Goal: Task Accomplishment & Management: Manage account settings

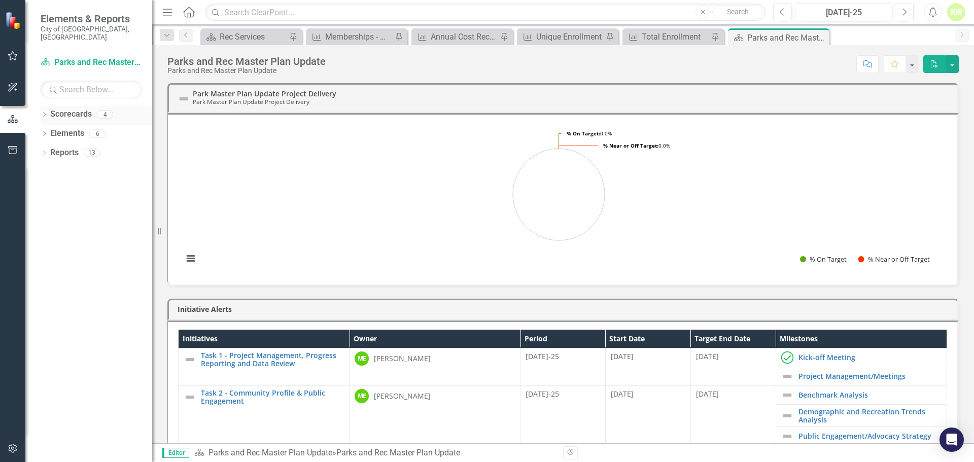
click at [45, 112] on icon at bounding box center [44, 114] width 3 height 5
click at [91, 147] on link "Implementation of the Parks and Recreation Master Plan" at bounding box center [104, 153] width 96 height 12
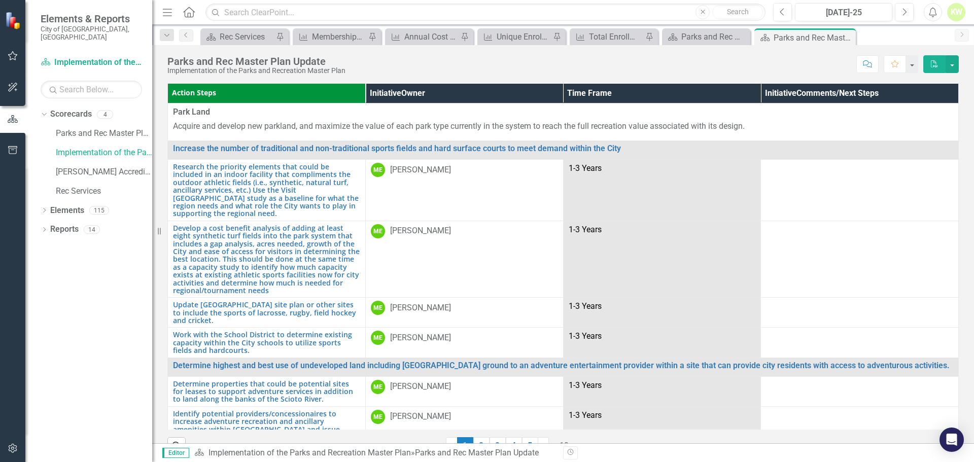
click at [170, 11] on icon "Menu" at bounding box center [167, 12] width 13 height 11
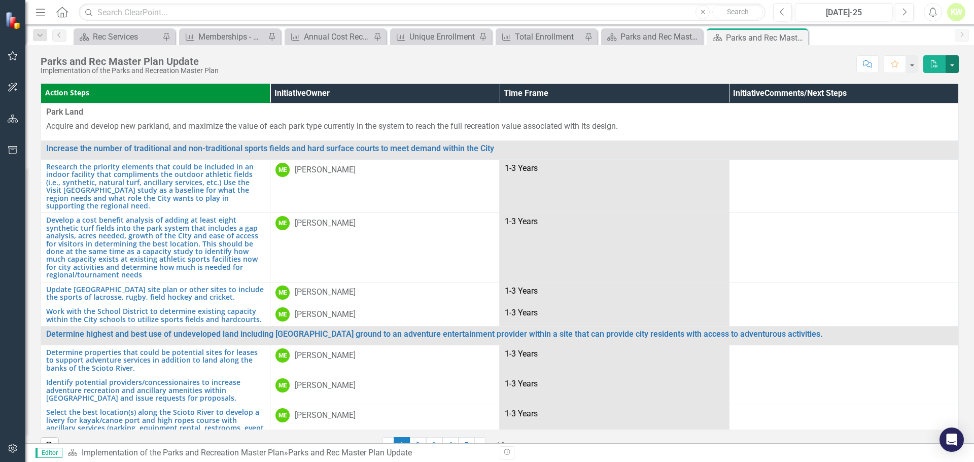
click at [951, 60] on button "button" at bounding box center [952, 64] width 13 height 18
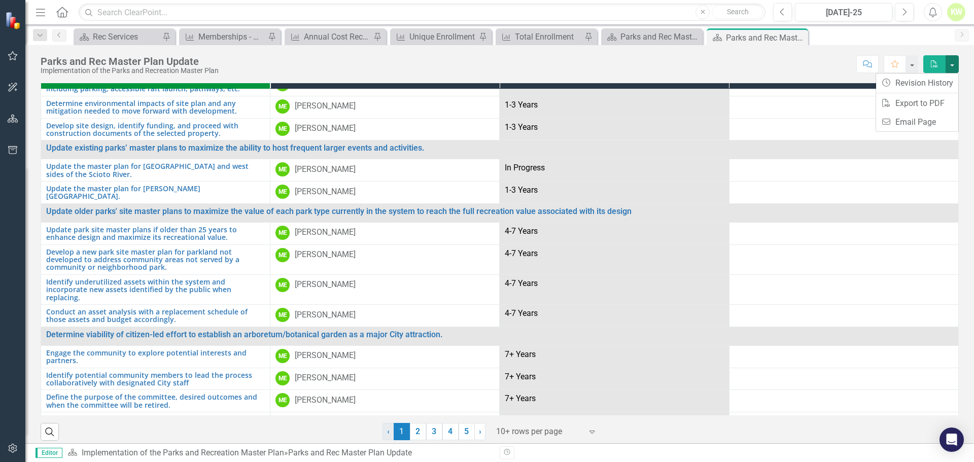
scroll to position [22, 0]
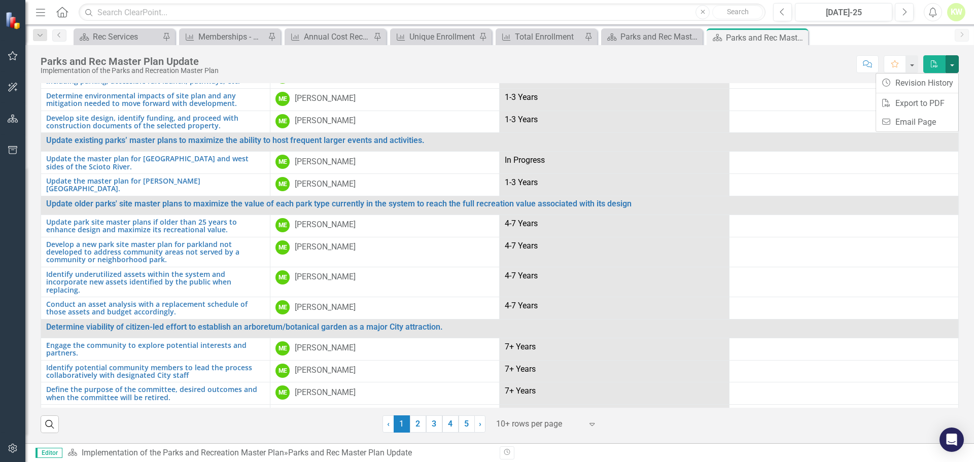
click at [594, 419] on div "Expand" at bounding box center [594, 424] width 15 height 18
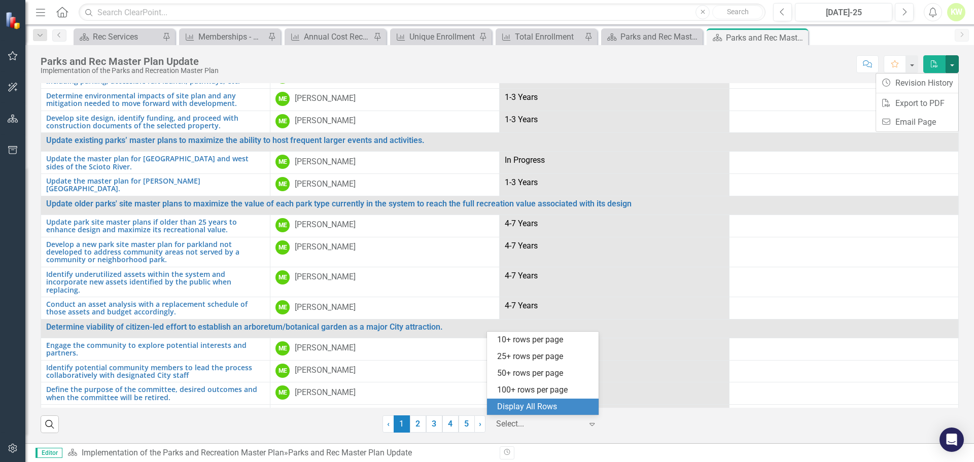
click at [558, 403] on div "Display All Rows" at bounding box center [544, 407] width 95 height 12
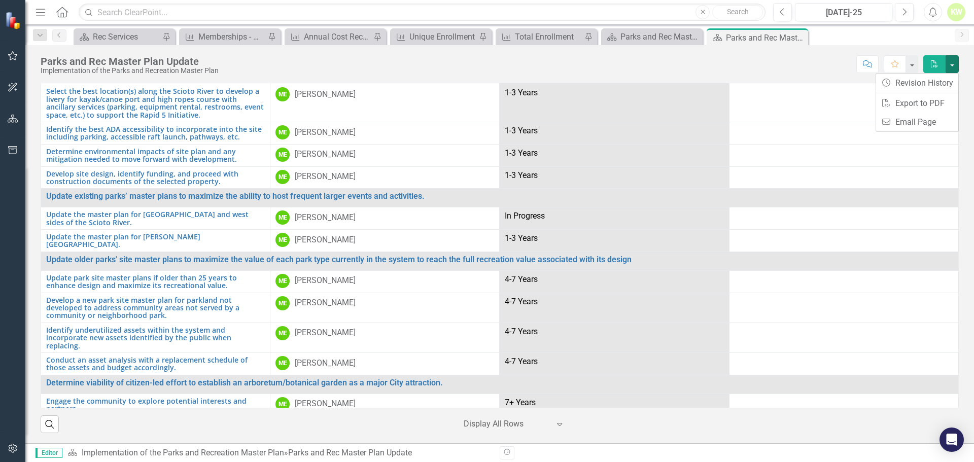
scroll to position [0, 0]
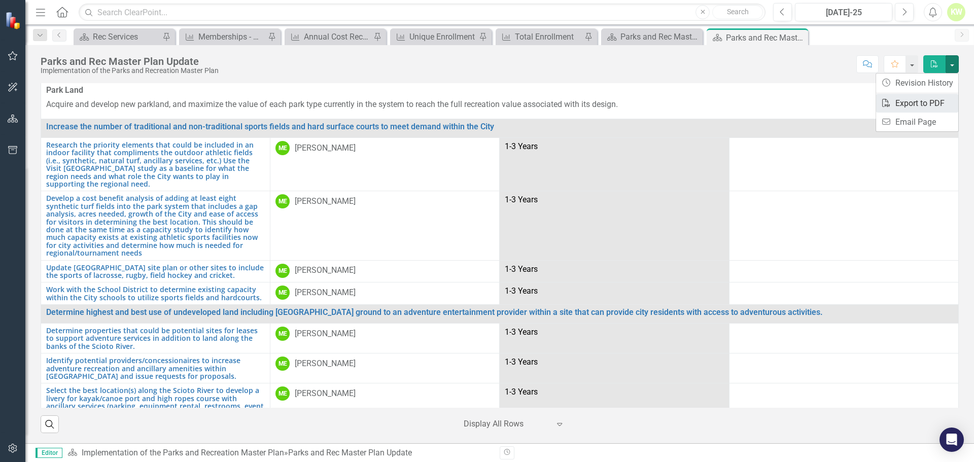
click at [938, 105] on link "PDF Export to PDF" at bounding box center [918, 103] width 82 height 19
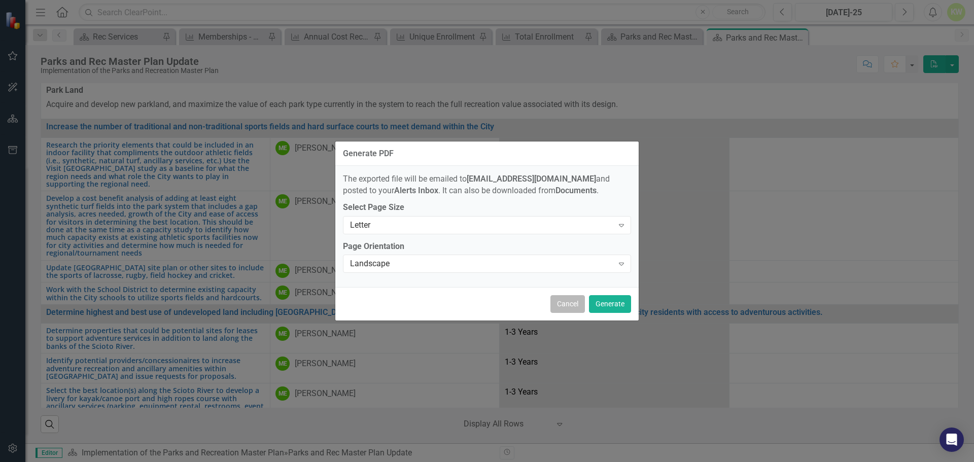
click at [574, 302] on button "Cancel" at bounding box center [568, 304] width 35 height 18
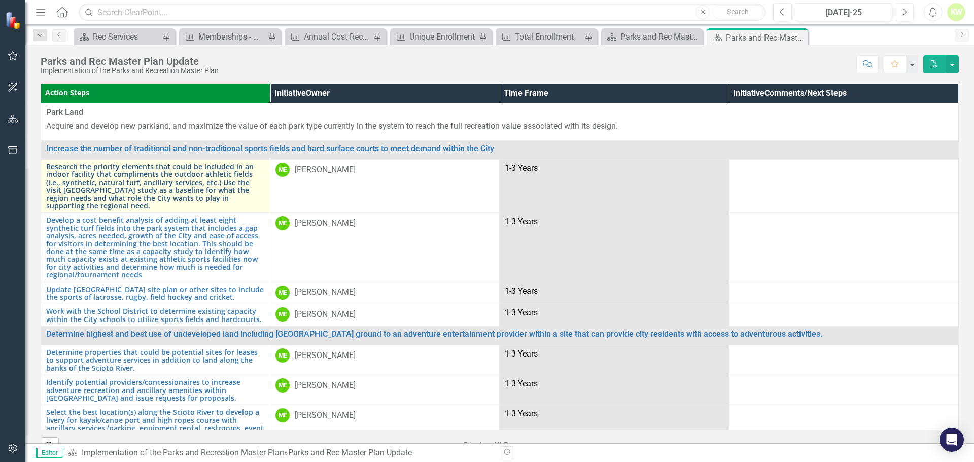
click at [185, 192] on link "Research the priority elements that could be included in an indoor facility tha…" at bounding box center [155, 186] width 219 height 47
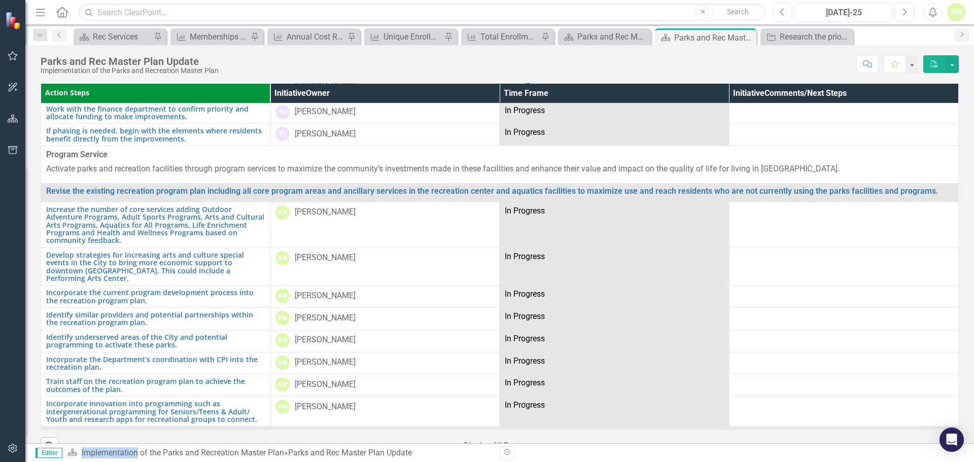
scroll to position [1117, 0]
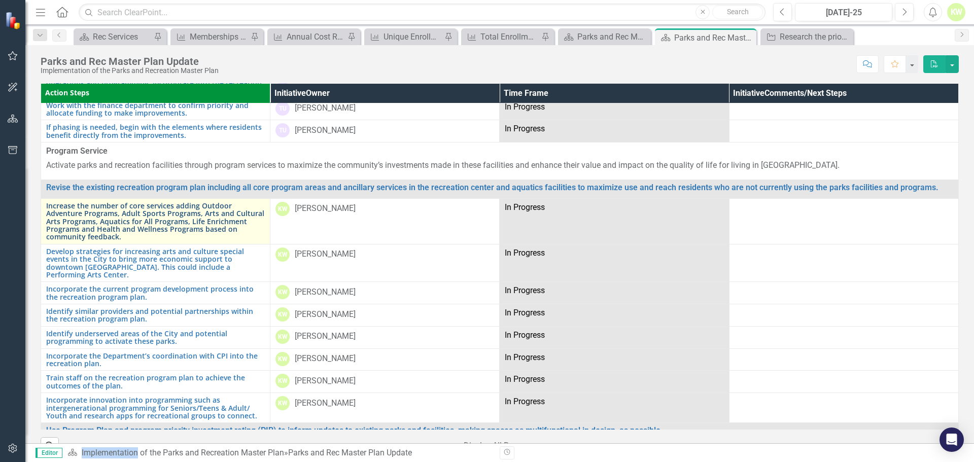
click at [224, 229] on link "Increase the number of core services adding Outdoor Adventure Programs, Adult S…" at bounding box center [155, 221] width 219 height 39
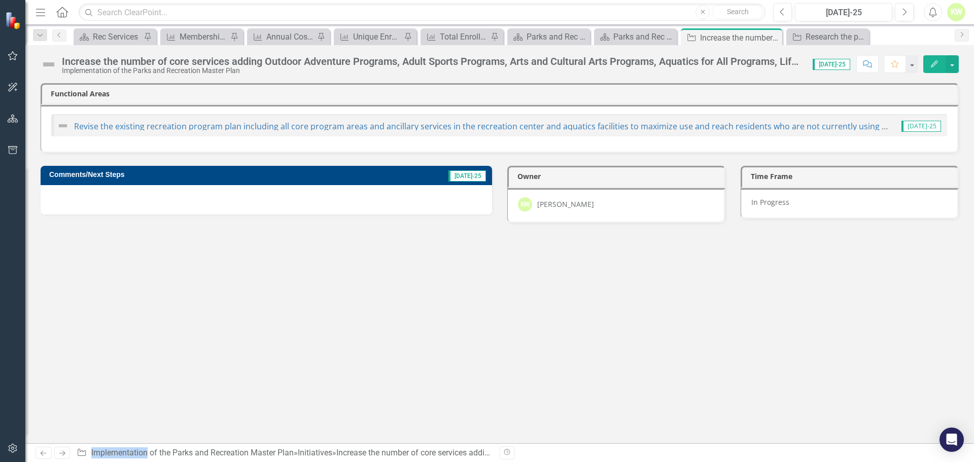
click at [230, 200] on div at bounding box center [267, 199] width 452 height 29
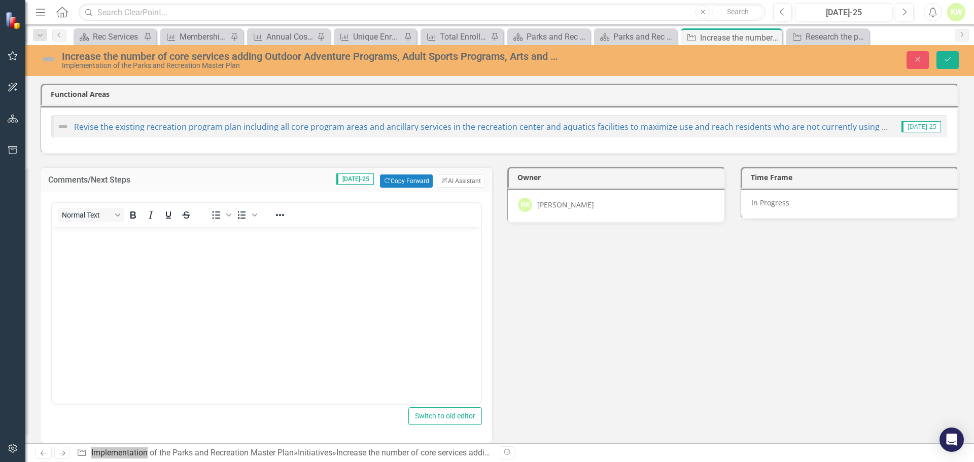
click at [122, 250] on body "Rich Text Area. Press ALT-0 for help." at bounding box center [266, 302] width 429 height 152
click at [919, 60] on icon "Close" at bounding box center [918, 59] width 9 height 7
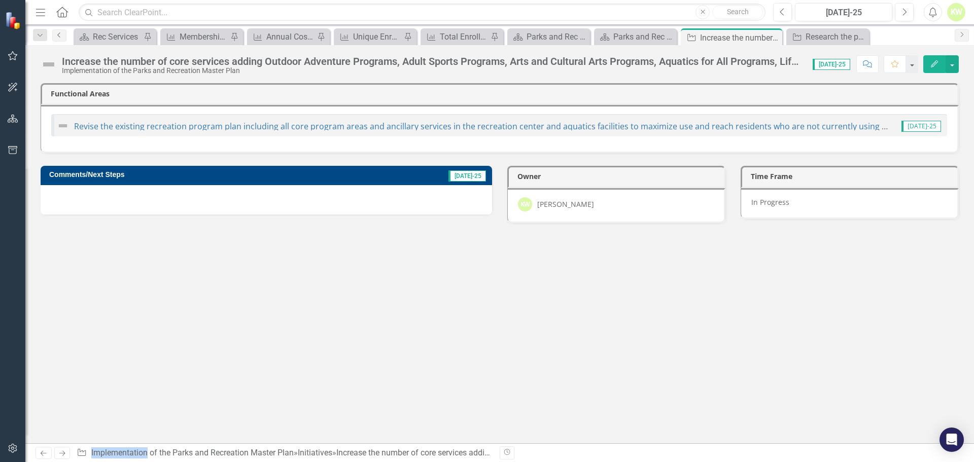
click at [61, 34] on icon "Previous" at bounding box center [59, 35] width 8 height 6
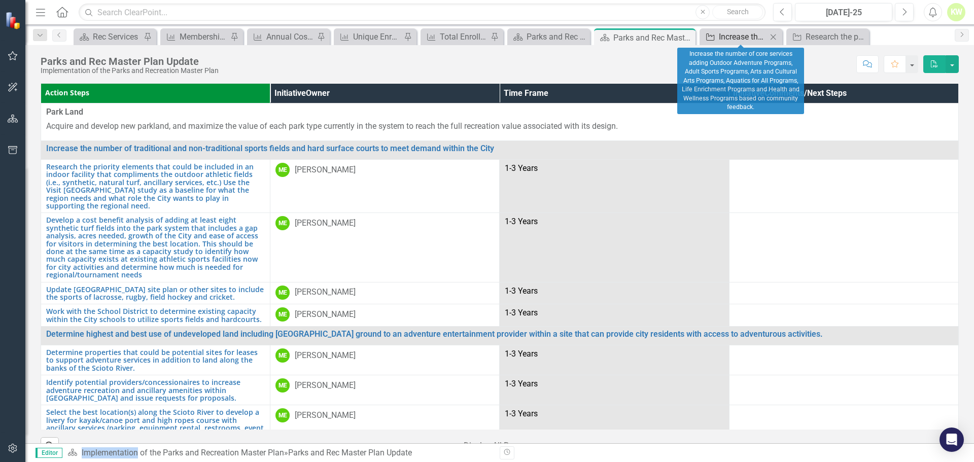
click at [749, 36] on div "Increase the number of core services adding Outdoor Adventure Programs, Adult S…" at bounding box center [743, 36] width 48 height 13
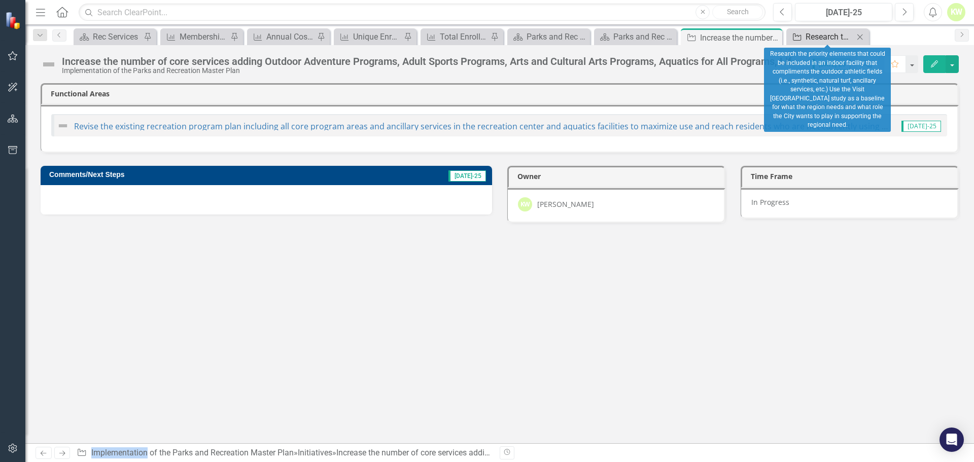
click at [835, 36] on div "Research the priority elements that could be included in an indoor facility tha…" at bounding box center [830, 36] width 48 height 13
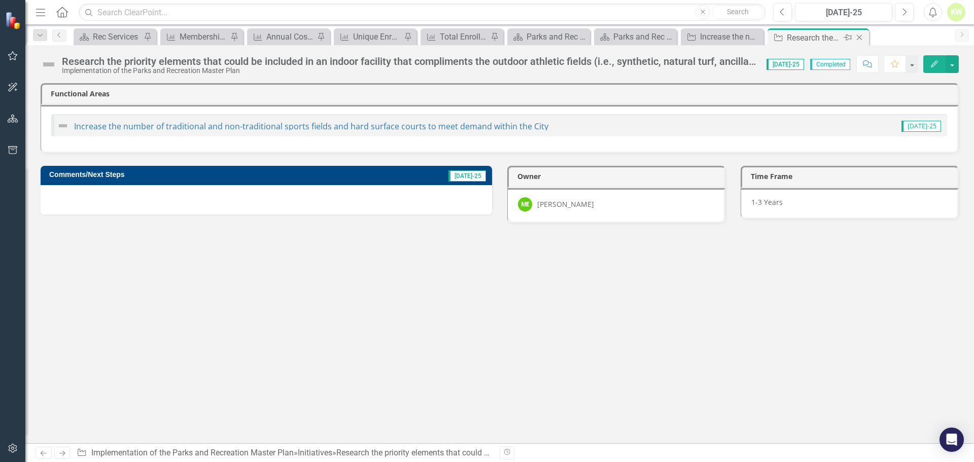
click at [864, 38] on icon "Close" at bounding box center [860, 37] width 10 height 8
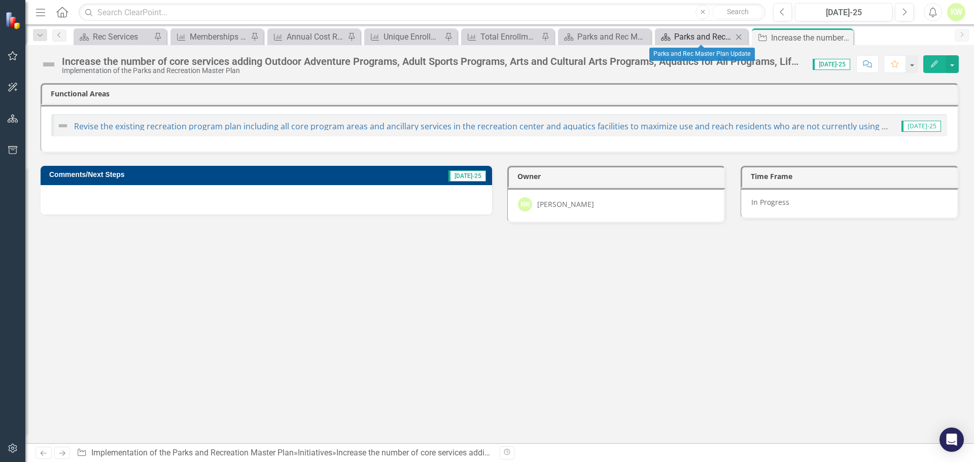
click at [723, 41] on div "Parks and Rec Master Plan Update" at bounding box center [704, 36] width 58 height 13
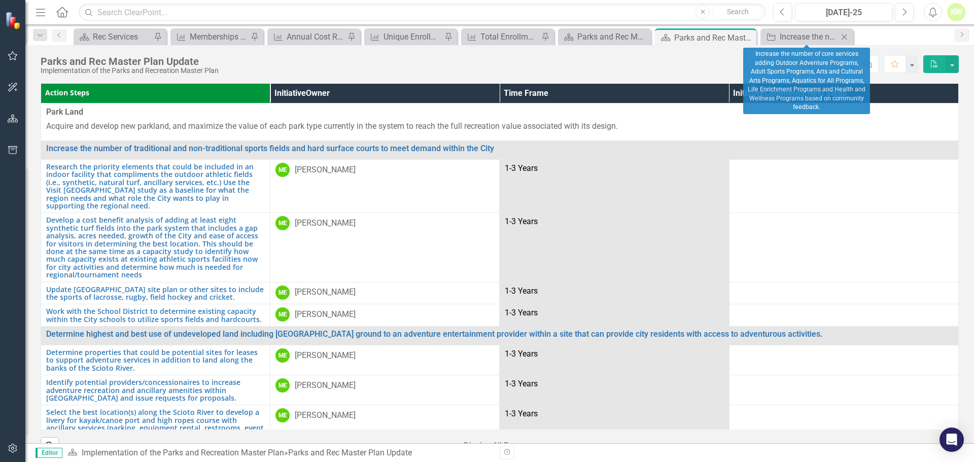
click at [846, 37] on icon "Close" at bounding box center [844, 37] width 10 height 8
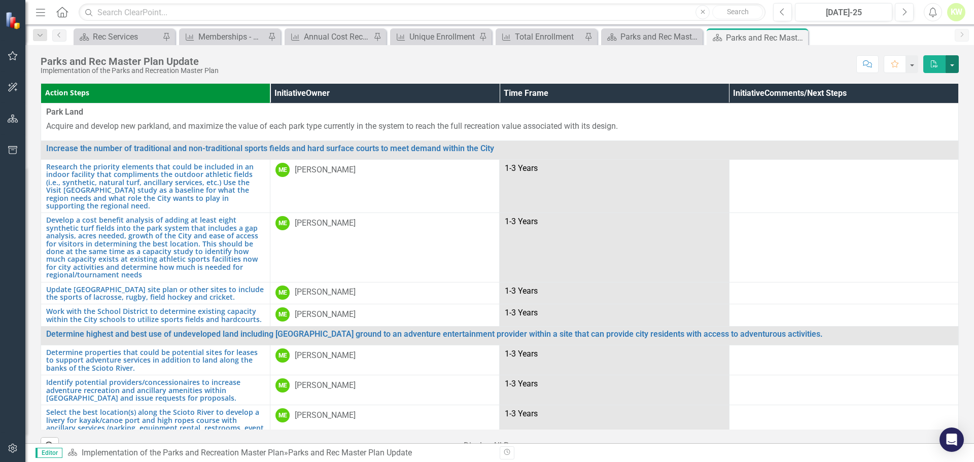
click at [954, 62] on button "button" at bounding box center [952, 64] width 13 height 18
click at [924, 107] on link "PDF Export to PDF" at bounding box center [918, 103] width 82 height 19
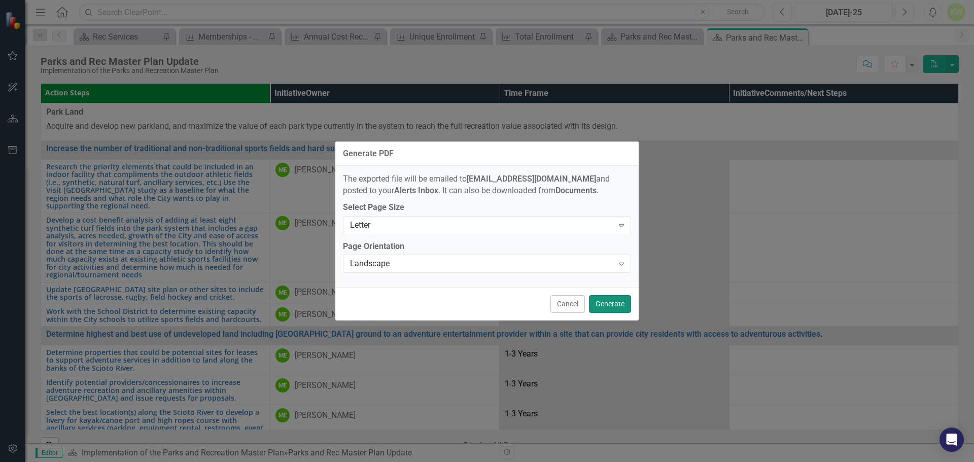
click at [606, 309] on button "Generate" at bounding box center [610, 304] width 42 height 18
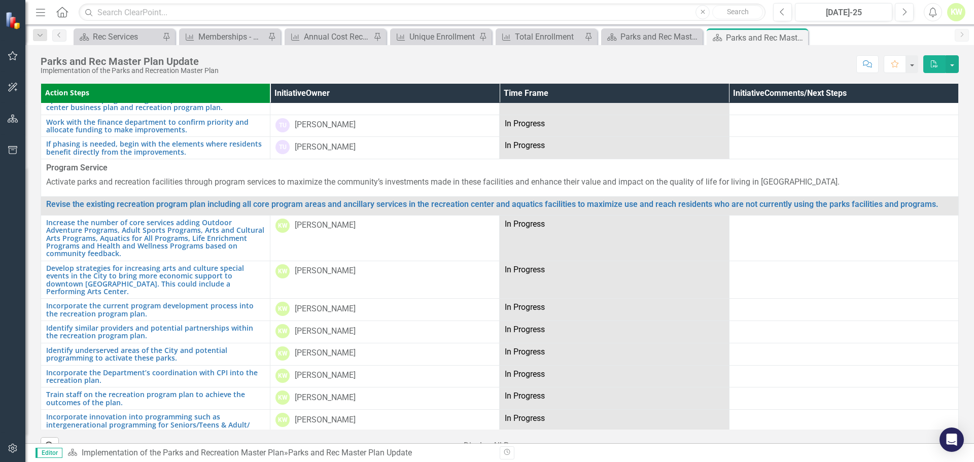
scroll to position [1117, 0]
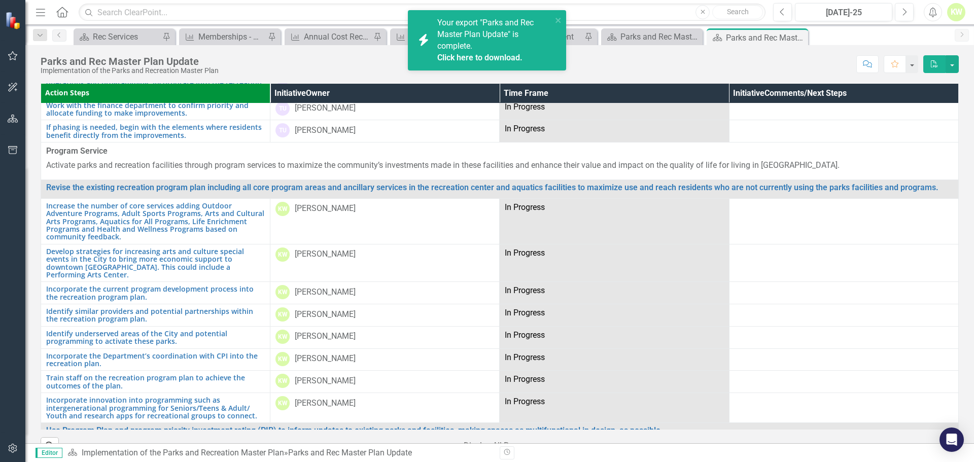
click at [932, 13] on icon "Alerts" at bounding box center [933, 12] width 11 height 10
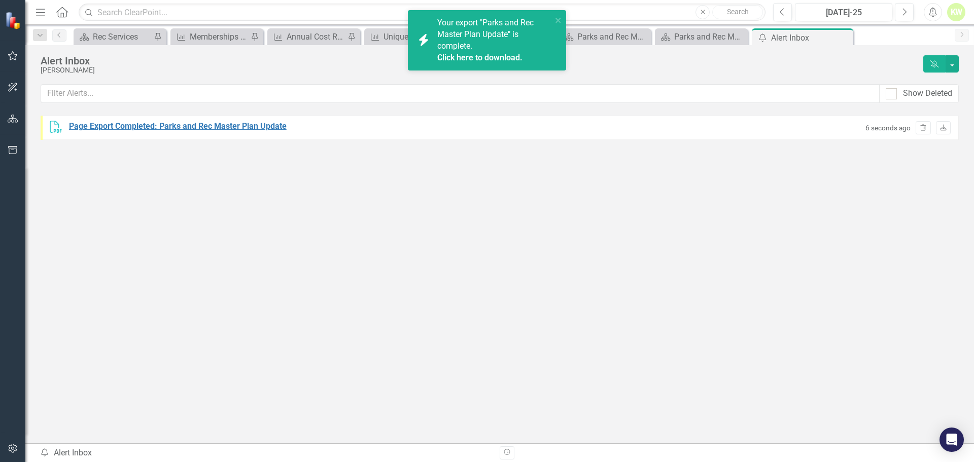
click at [236, 127] on div "Page Export Completed: Parks and Rec Master Plan Update" at bounding box center [178, 127] width 218 height 12
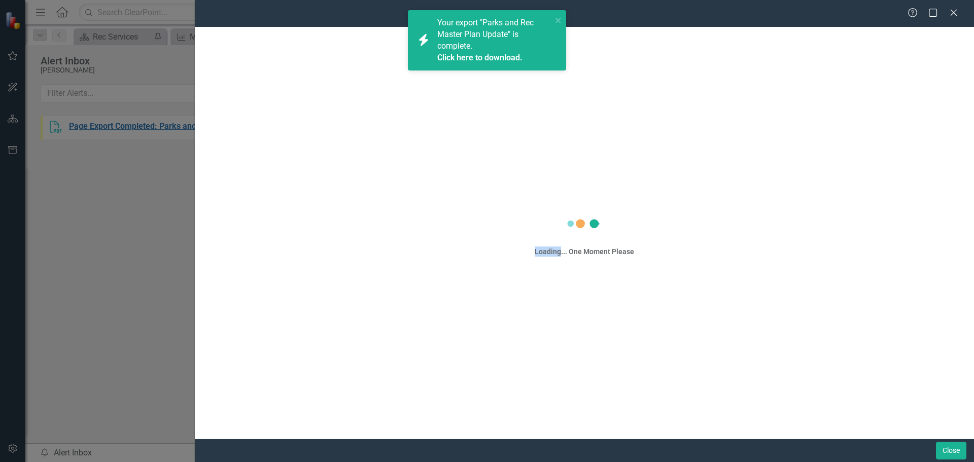
click at [236, 127] on div "Help Maximize Close Loading... One Moment Please Close" at bounding box center [487, 231] width 974 height 462
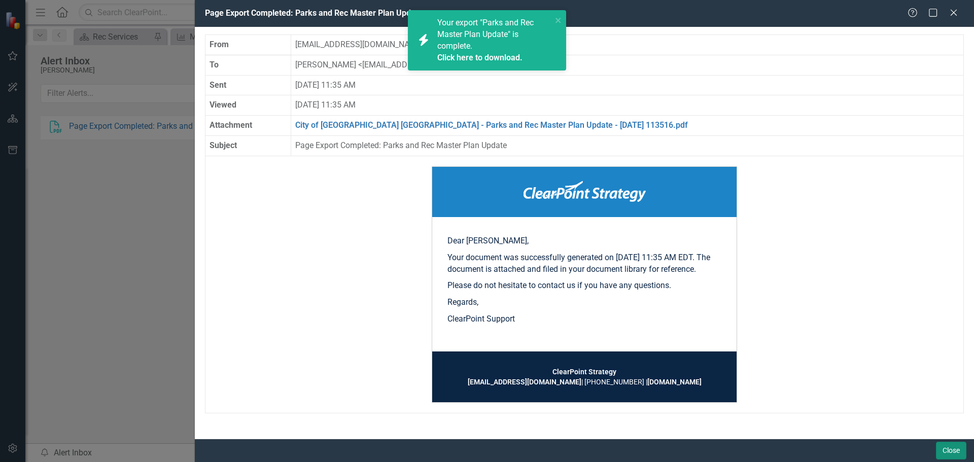
click at [953, 448] on button "Close" at bounding box center [951, 451] width 30 height 18
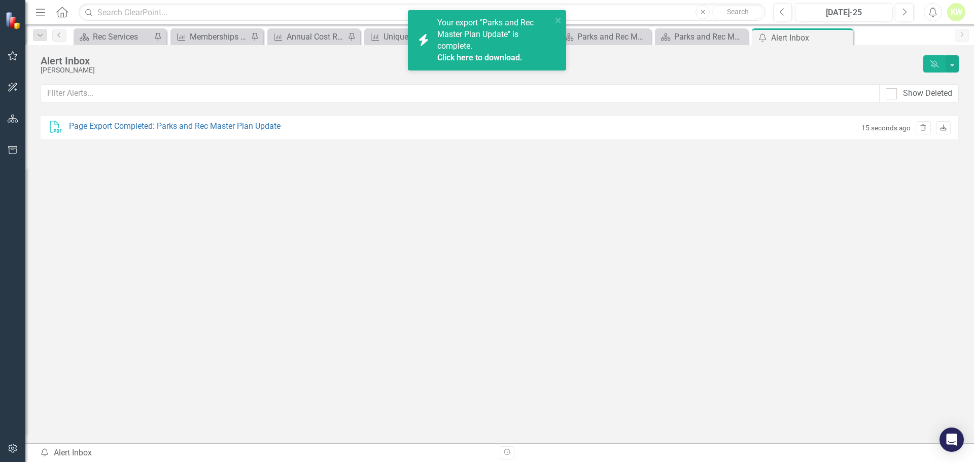
click at [945, 131] on icon "Download" at bounding box center [944, 128] width 8 height 6
click at [848, 37] on icon "Close" at bounding box center [844, 37] width 10 height 8
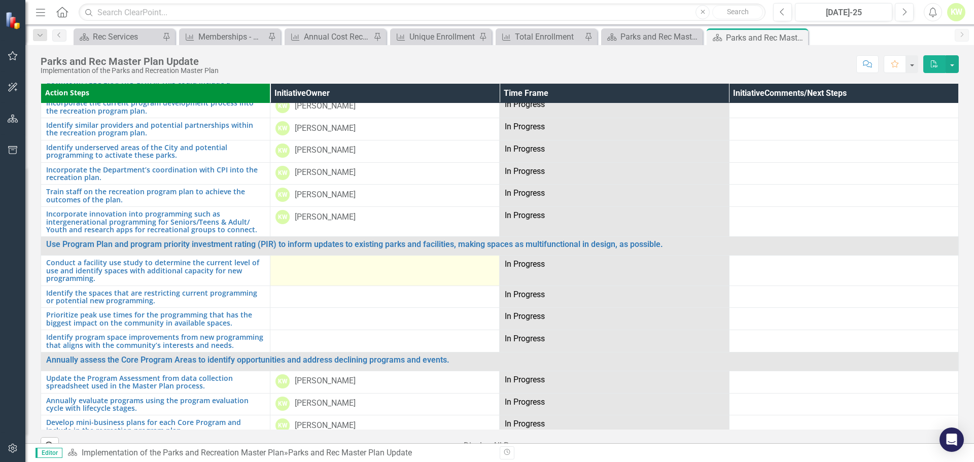
scroll to position [1320, 0]
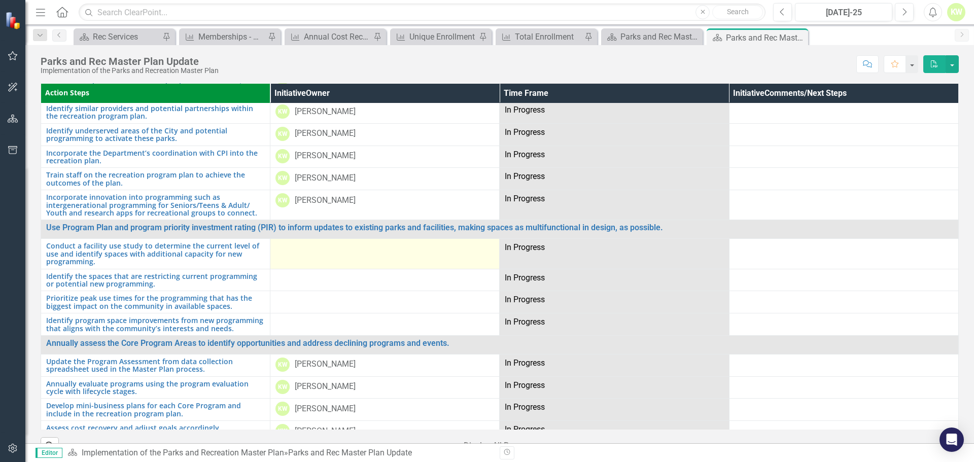
click at [352, 261] on td at bounding box center [385, 254] width 229 height 30
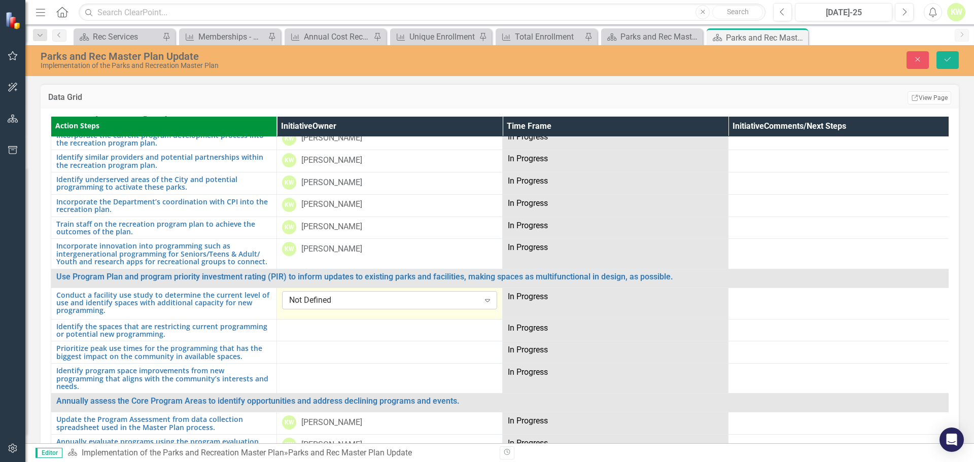
click at [458, 294] on div "Not Defined" at bounding box center [384, 300] width 190 height 12
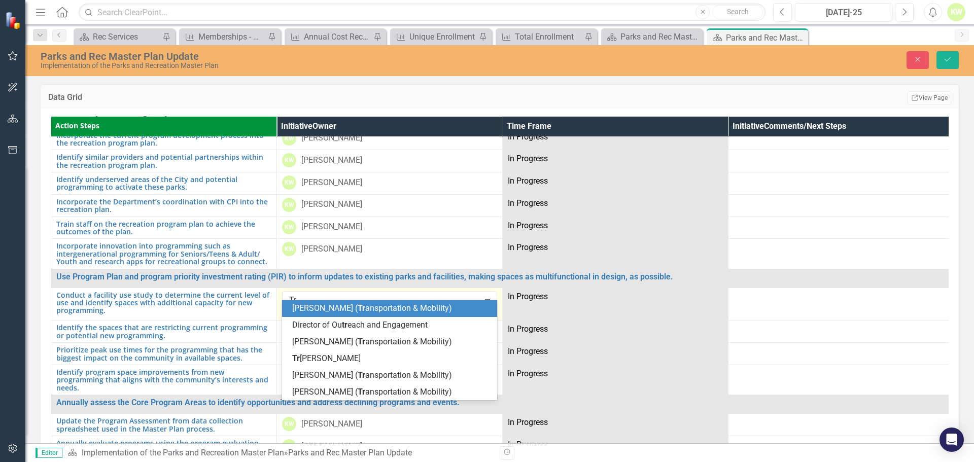
type input "Tra"
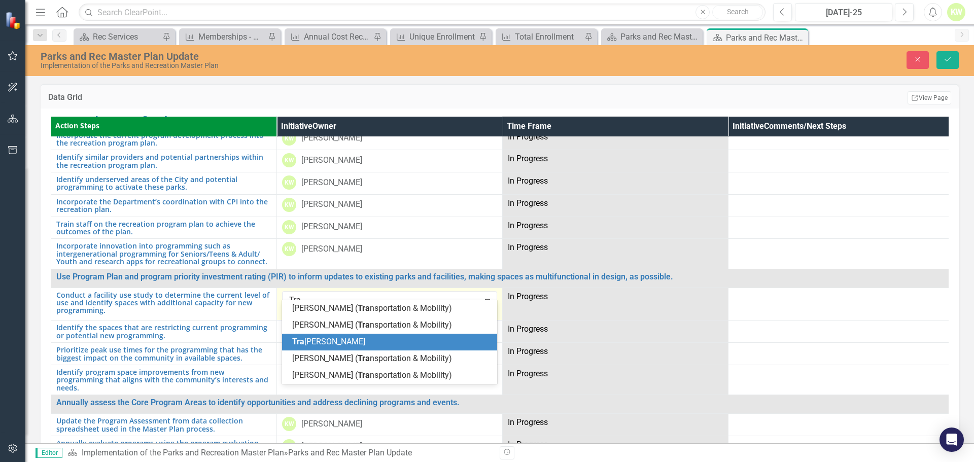
click at [395, 336] on div "Tra cey [PERSON_NAME]" at bounding box center [391, 342] width 199 height 12
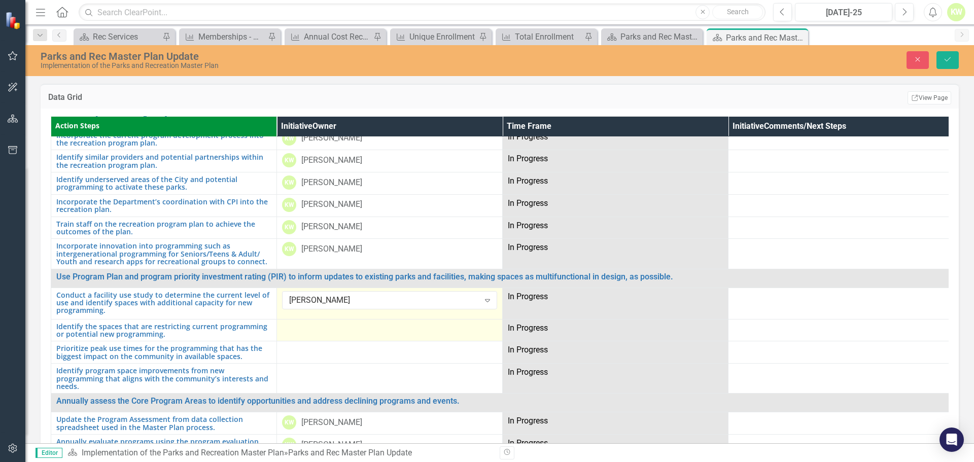
click at [333, 324] on div at bounding box center [389, 329] width 215 height 12
click at [343, 324] on div at bounding box center [389, 329] width 215 height 12
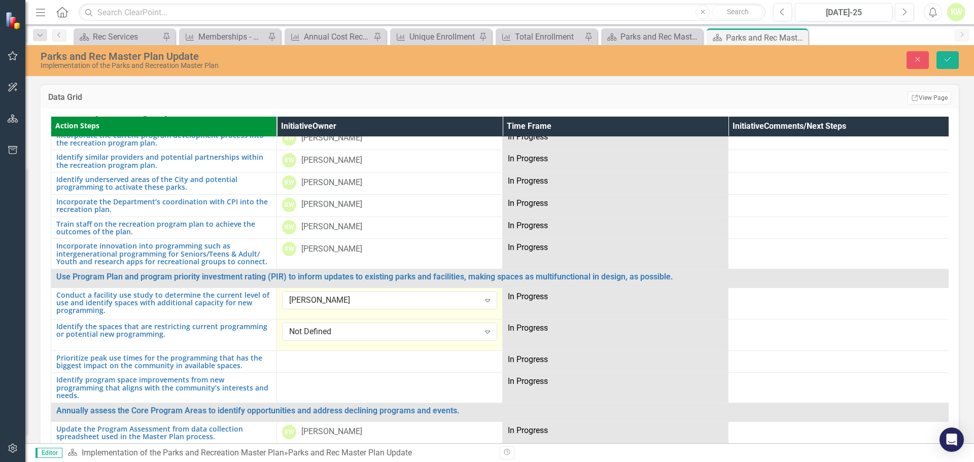
click at [343, 326] on div "Not Defined" at bounding box center [384, 332] width 190 height 12
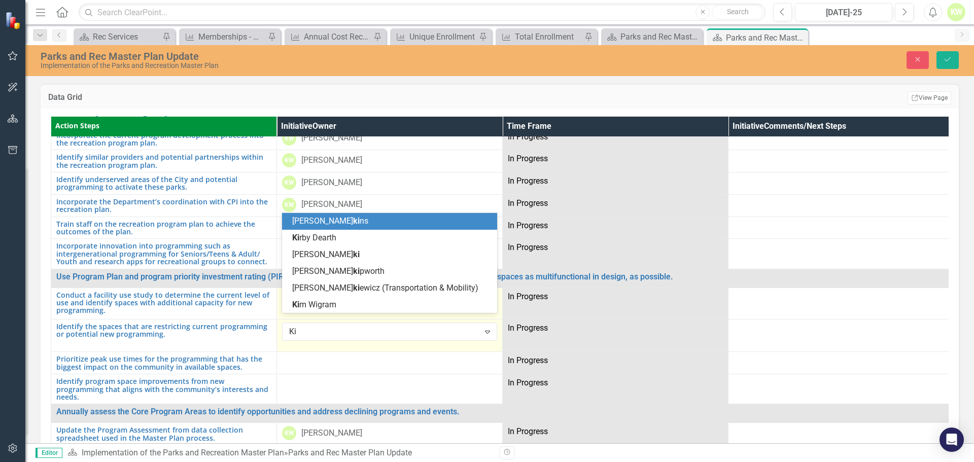
type input "[PERSON_NAME]"
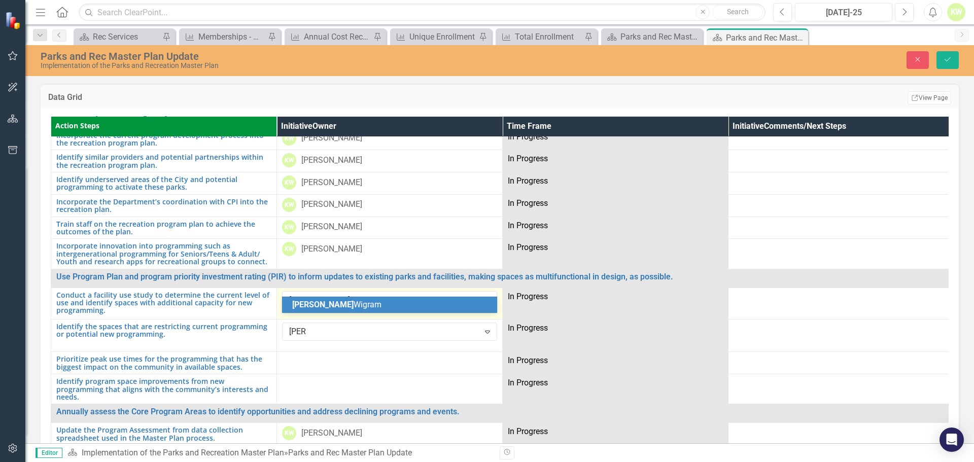
click at [337, 304] on div "[PERSON_NAME]" at bounding box center [391, 305] width 199 height 12
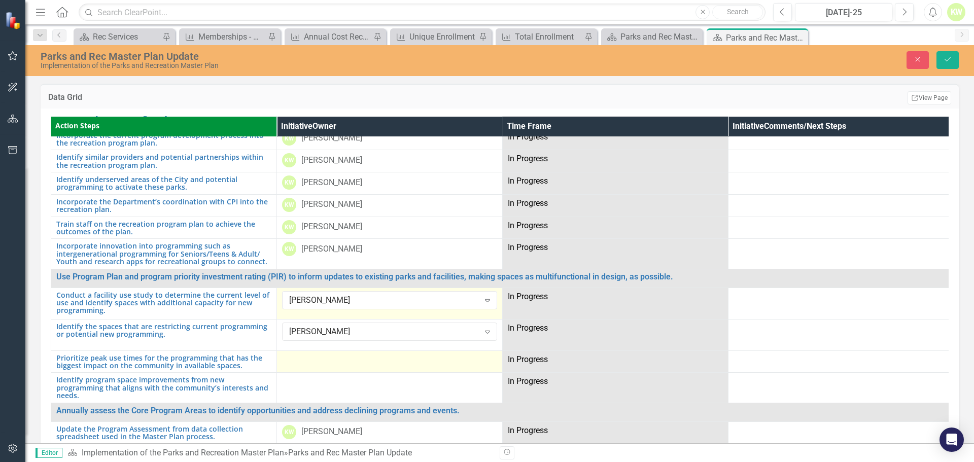
click at [313, 354] on div at bounding box center [389, 360] width 215 height 12
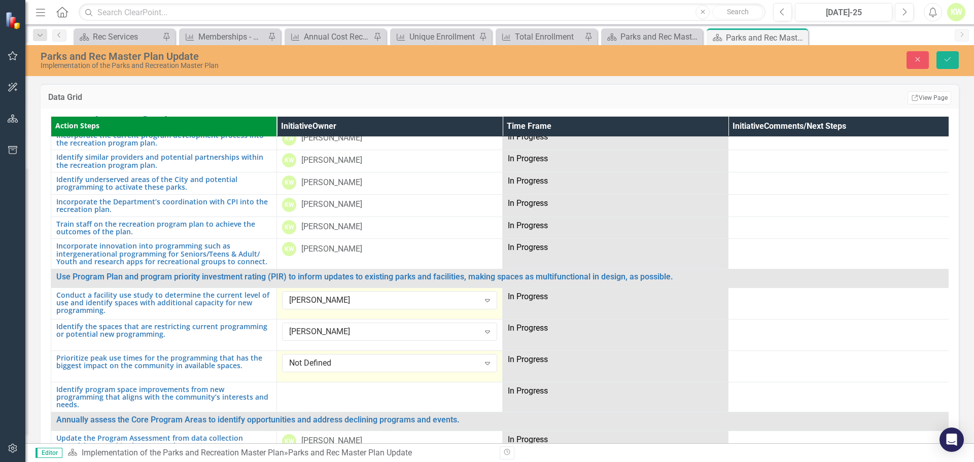
click at [313, 357] on div "Not Defined" at bounding box center [384, 363] width 190 height 12
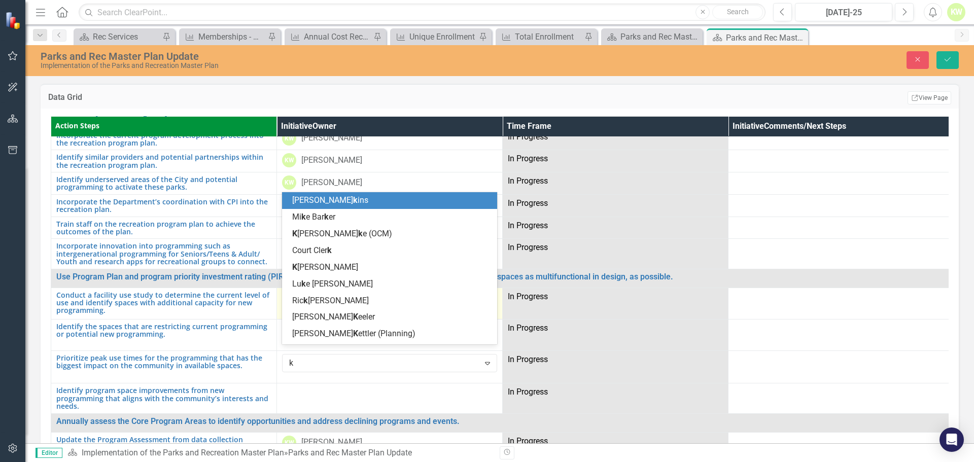
type input "ki"
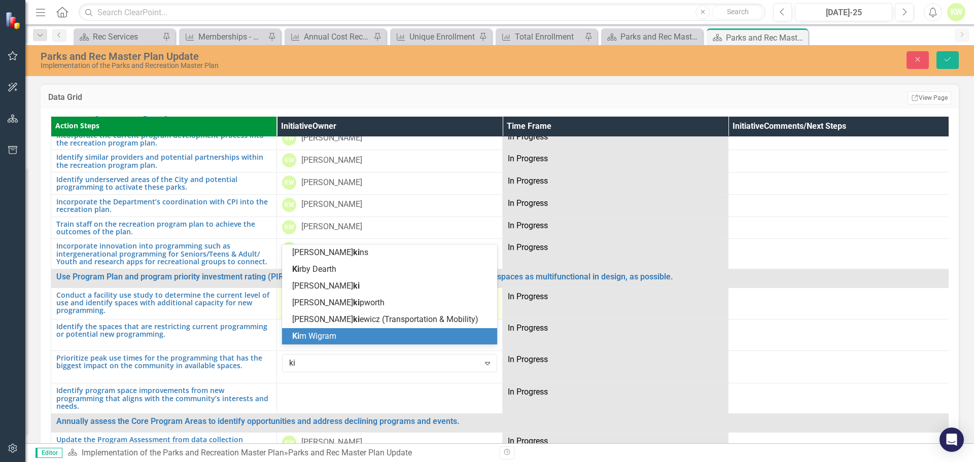
click at [324, 338] on span "Ki m Wigram" at bounding box center [314, 336] width 44 height 10
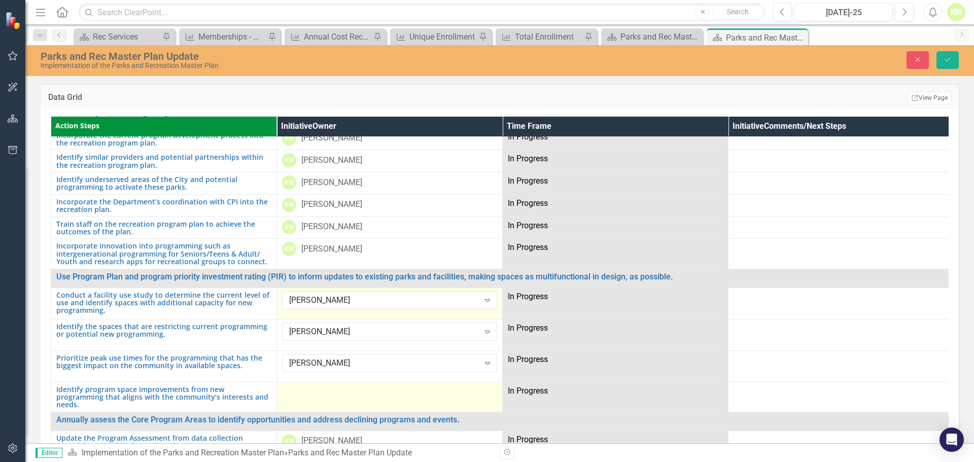
click at [312, 389] on td at bounding box center [390, 397] width 226 height 30
click at [312, 389] on div "Not Defined" at bounding box center [384, 395] width 190 height 12
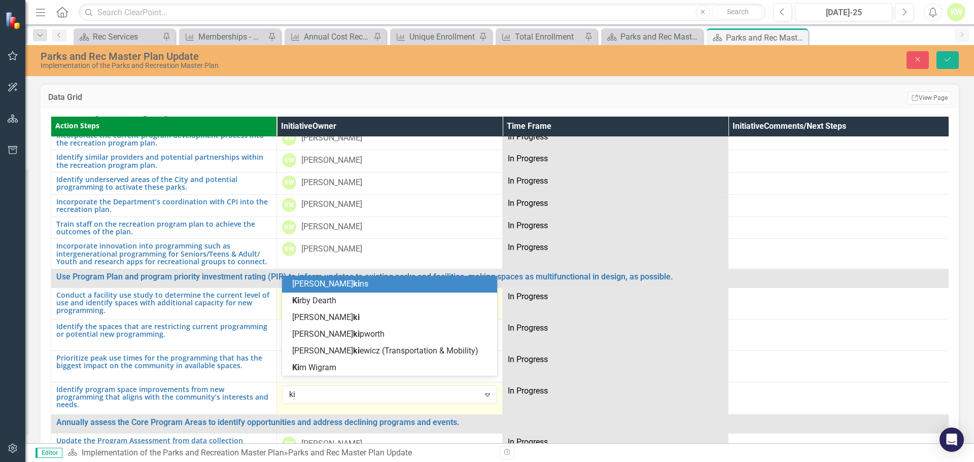
type input "[PERSON_NAME]"
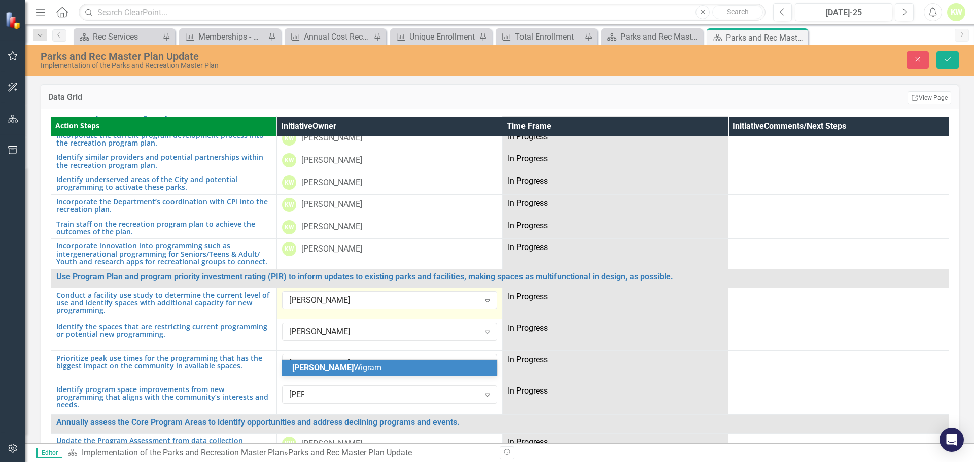
click at [318, 367] on span "[PERSON_NAME]" at bounding box center [336, 368] width 89 height 10
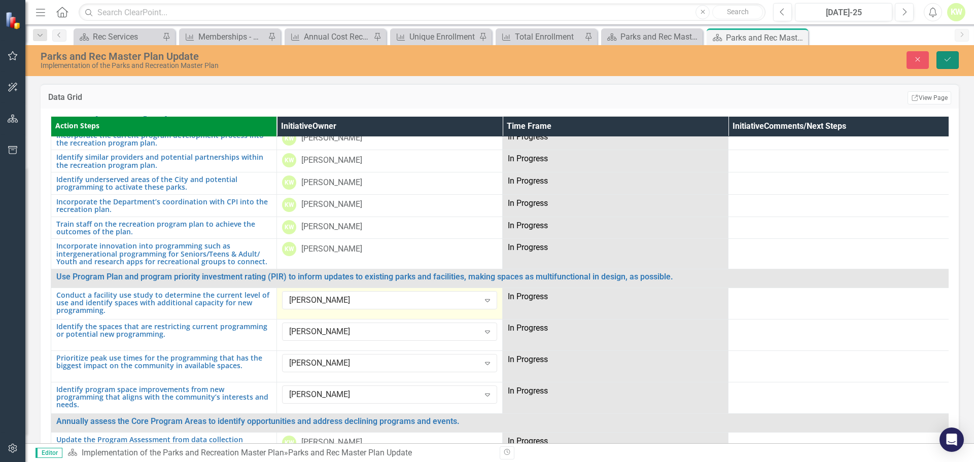
click at [950, 60] on icon "Save" at bounding box center [948, 59] width 9 height 7
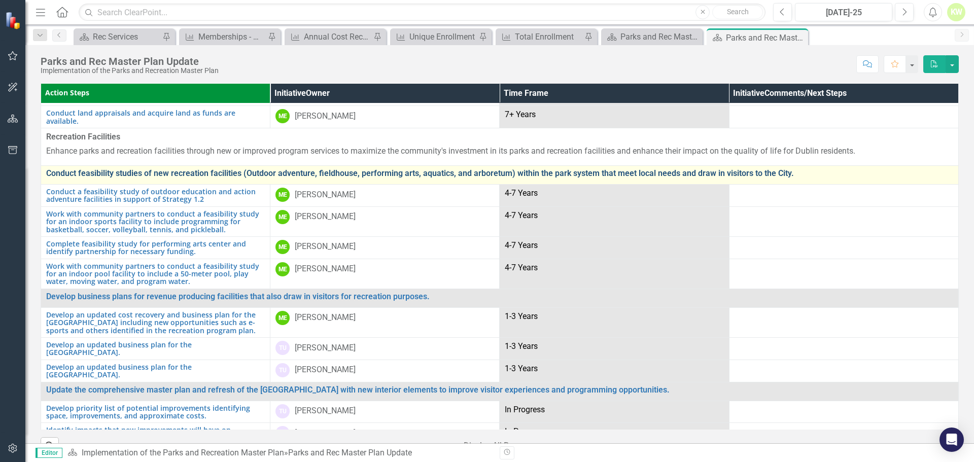
scroll to position [508, 0]
